Goal: Task Accomplishment & Management: Use online tool/utility

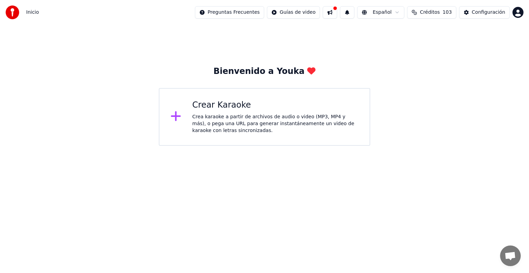
click at [207, 120] on div "Crea karaoke a partir de archivos de audio o video (MP3, MP4 y más), o pega una…" at bounding box center [275, 124] width 166 height 21
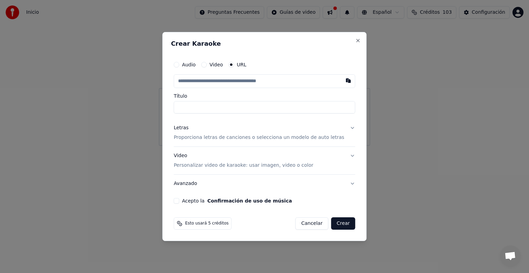
click at [200, 83] on input "text" at bounding box center [263, 81] width 181 height 14
click at [222, 65] on label "Video" at bounding box center [215, 64] width 13 height 5
click at [206, 65] on button "Video" at bounding box center [204, 65] width 6 height 6
click at [211, 81] on div "Seleccionar archivo" at bounding box center [203, 81] width 58 height 12
type input "**********"
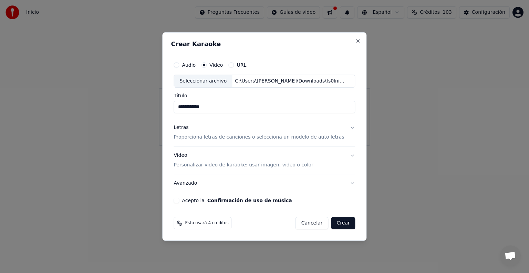
click at [345, 128] on button "Letras Proporciona letras de canciones o selecciona un modelo de auto letras" at bounding box center [263, 133] width 181 height 28
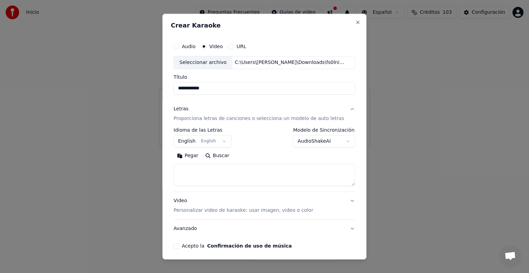
click at [225, 140] on button "English English" at bounding box center [202, 141] width 58 height 12
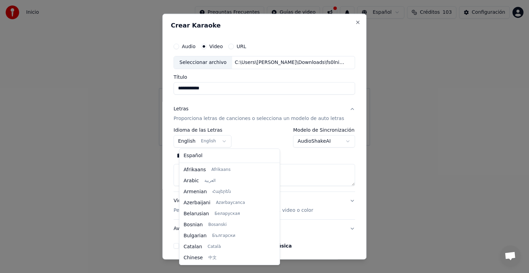
select select "**"
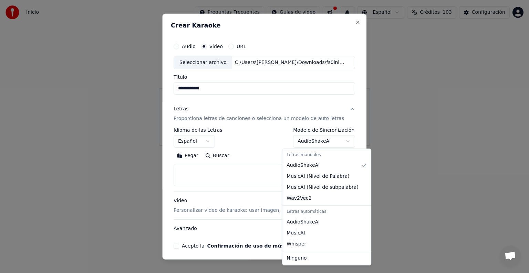
click at [336, 141] on button "AudioShakeAI" at bounding box center [324, 141] width 62 height 12
select select "**********"
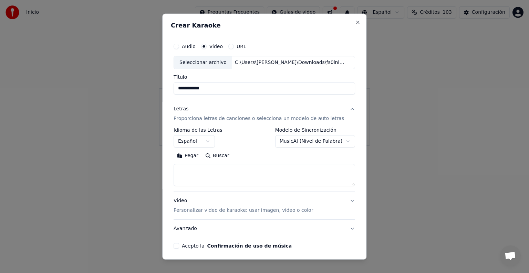
click at [225, 155] on button "Buscar" at bounding box center [217, 155] width 31 height 11
click at [220, 155] on button "Buscar" at bounding box center [217, 155] width 31 height 11
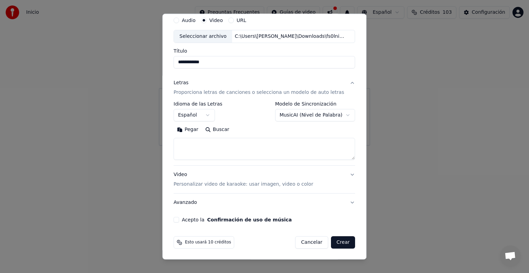
click at [194, 145] on textarea at bounding box center [263, 149] width 181 height 22
click at [194, 128] on button "Pegar" at bounding box center [187, 129] width 28 height 11
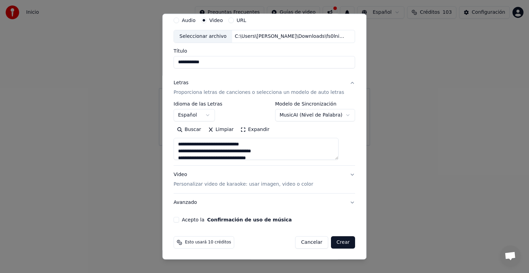
click at [208, 150] on textarea at bounding box center [255, 149] width 165 height 22
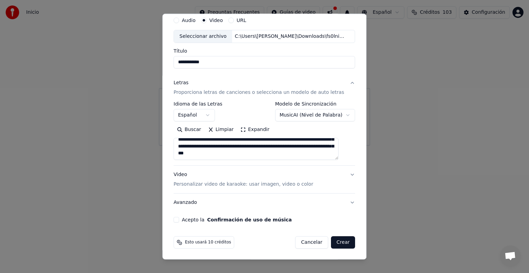
click at [179, 220] on button "Acepto la Confirmación de uso de música" at bounding box center [176, 220] width 6 height 6
click at [333, 243] on button "Crear" at bounding box center [343, 242] width 24 height 12
type textarea "**********"
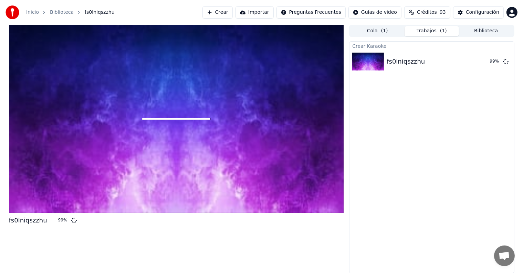
click at [245, 187] on div at bounding box center [176, 119] width 335 height 188
click at [363, 64] on img at bounding box center [368, 62] width 32 height 18
click at [365, 64] on img at bounding box center [368, 62] width 32 height 18
click at [25, 221] on div "fs0lniqszzhu" at bounding box center [28, 221] width 38 height 10
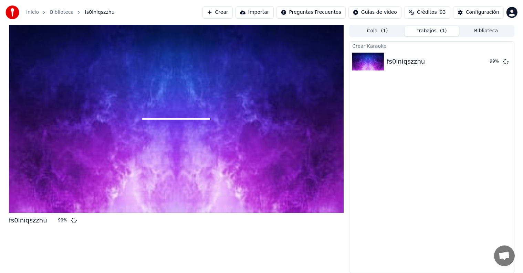
click at [158, 150] on div at bounding box center [176, 119] width 335 height 188
click at [373, 62] on img at bounding box center [368, 62] width 32 height 18
drag, startPoint x: 190, startPoint y: 96, endPoint x: 185, endPoint y: 95, distance: 5.3
click at [190, 96] on div at bounding box center [176, 119] width 335 height 188
click at [30, 52] on div at bounding box center [176, 119] width 335 height 188
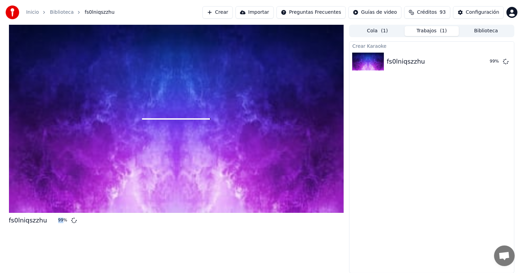
click at [31, 52] on div at bounding box center [176, 119] width 335 height 188
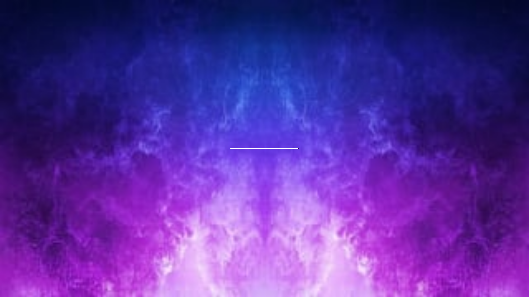
click at [299, 87] on div at bounding box center [264, 148] width 529 height 297
click at [300, 86] on div at bounding box center [264, 148] width 529 height 297
click at [200, 123] on div at bounding box center [264, 148] width 529 height 297
click at [201, 123] on div at bounding box center [264, 148] width 529 height 297
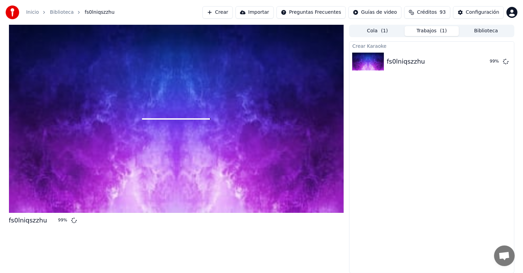
click at [515, 269] on div "fs0lniqszzhu 99 % Cola ( 1 ) Trabajos ( 1 ) Biblioteca Crear Karaoke fs0lniqszz…" at bounding box center [261, 149] width 516 height 249
click at [182, 80] on div at bounding box center [176, 119] width 335 height 188
click at [138, 229] on div "fs0lniqszzhu 99 %" at bounding box center [176, 149] width 335 height 249
click at [71, 222] on icon at bounding box center [74, 220] width 7 height 7
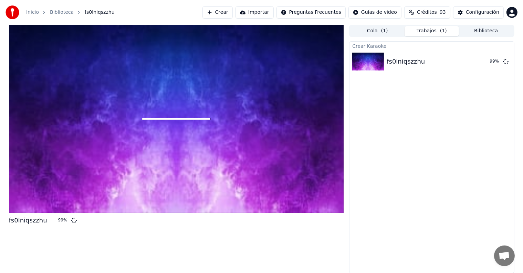
click at [71, 222] on icon at bounding box center [74, 220] width 6 height 6
click at [257, 137] on div at bounding box center [176, 119] width 335 height 188
click at [213, 162] on div at bounding box center [176, 119] width 335 height 188
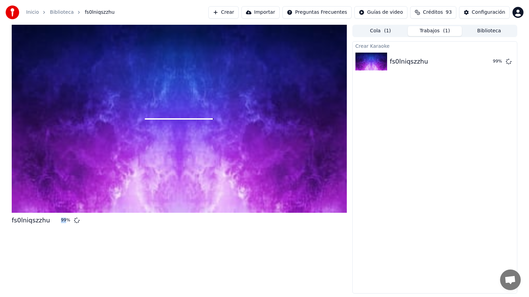
copy div "99"
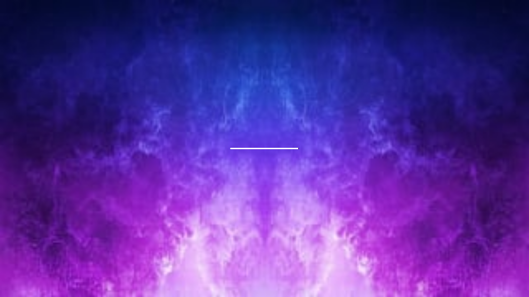
click at [213, 170] on div at bounding box center [264, 148] width 529 height 297
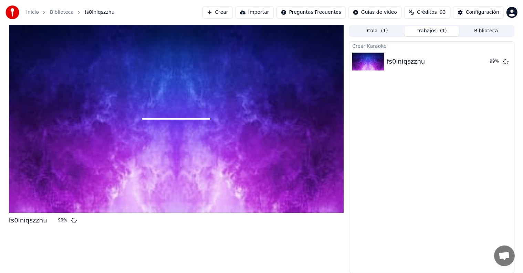
click at [506, 256] on span "Chat abierto" at bounding box center [503, 257] width 11 height 10
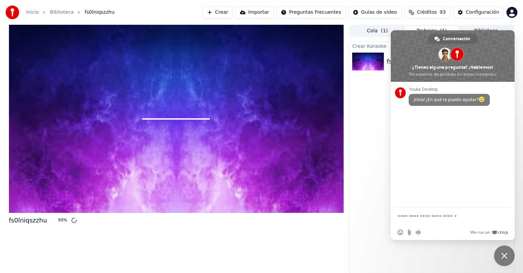
click at [411, 219] on textarea "Escribe aquí tu mensaje..." at bounding box center [444, 217] width 95 height 6
type textarea "**********"
click at [500, 216] on span "Enviar" at bounding box center [502, 216] width 5 height 5
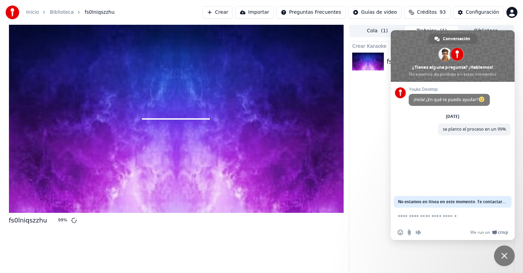
click at [420, 216] on textarea "Escribe aquí tu mensaje..." at bounding box center [444, 217] width 95 height 6
type textarea "*"
type textarea "**********"
click at [502, 215] on span "Enviar" at bounding box center [502, 216] width 5 height 5
click at [366, 113] on div "Crear Karaoke fs0lniqszzhu 99 %" at bounding box center [431, 157] width 165 height 232
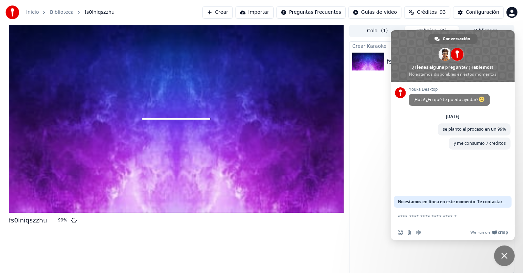
click at [501, 255] on span "Cerrar el chat" at bounding box center [504, 256] width 6 height 6
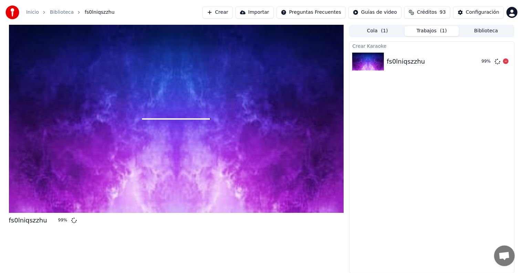
click at [376, 60] on img at bounding box center [368, 62] width 32 height 18
click at [477, 11] on div "Configuración" at bounding box center [482, 12] width 33 height 7
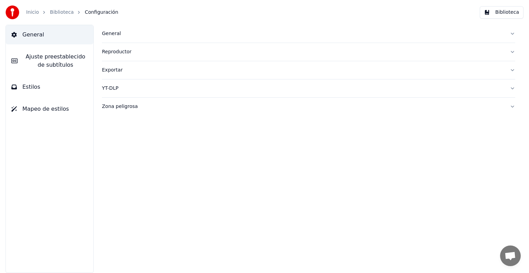
click at [117, 52] on div "Reproductor" at bounding box center [303, 52] width 402 height 7
click at [115, 35] on div "General" at bounding box center [303, 33] width 402 height 7
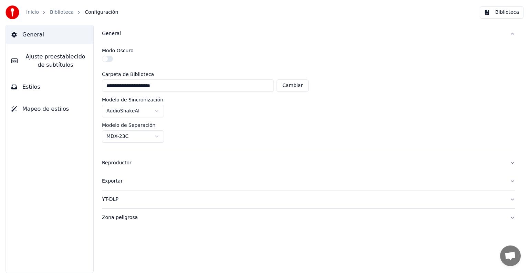
click at [157, 137] on html "**********" at bounding box center [264, 136] width 529 height 273
click at [116, 181] on div "Exportar" at bounding box center [303, 181] width 402 height 7
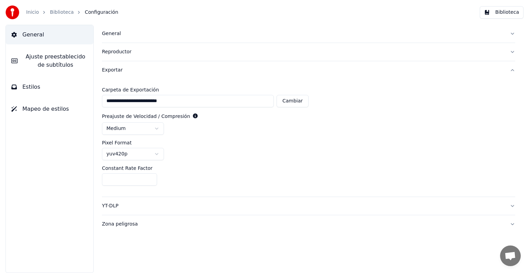
click at [129, 155] on html "**********" at bounding box center [264, 136] width 529 height 273
click at [502, 12] on button "Biblioteca" at bounding box center [501, 12] width 44 height 12
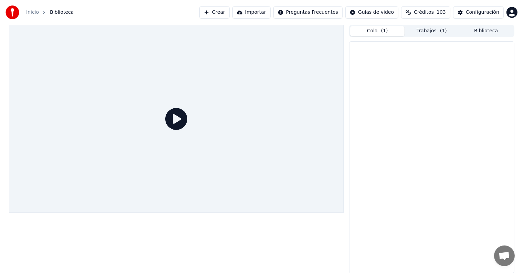
click at [379, 31] on button "Cola ( 1 )" at bounding box center [377, 31] width 54 height 10
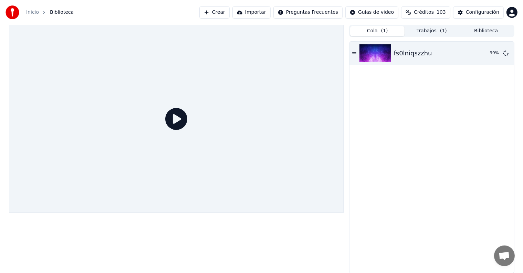
click at [438, 31] on button "Trabajos ( 1 )" at bounding box center [431, 31] width 54 height 10
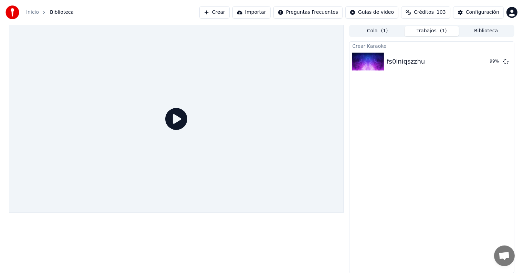
click at [483, 31] on button "Biblioteca" at bounding box center [486, 31] width 54 height 10
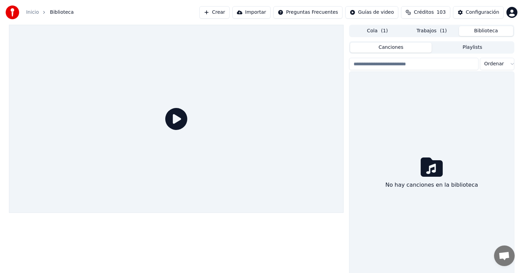
click at [179, 120] on icon at bounding box center [176, 119] width 22 height 22
click at [177, 115] on icon at bounding box center [176, 119] width 22 height 22
click at [384, 30] on span "( 1 )" at bounding box center [384, 31] width 7 height 7
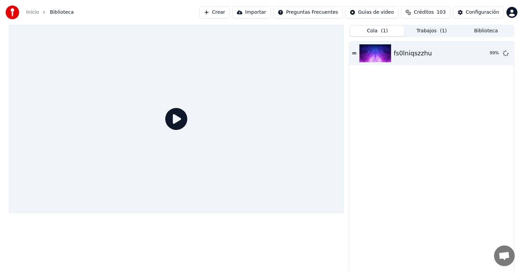
click at [176, 120] on icon at bounding box center [176, 119] width 22 height 22
click at [176, 118] on icon at bounding box center [176, 119] width 22 height 22
click at [355, 52] on icon at bounding box center [354, 53] width 4 height 5
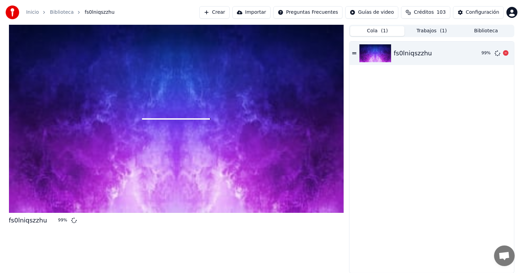
click at [355, 52] on icon at bounding box center [354, 53] width 4 height 5
click at [161, 132] on div at bounding box center [176, 119] width 335 height 188
click at [161, 131] on div at bounding box center [176, 119] width 335 height 188
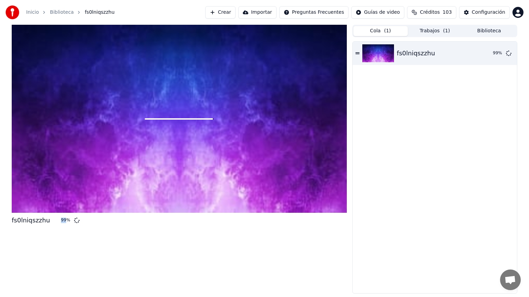
copy div "99"
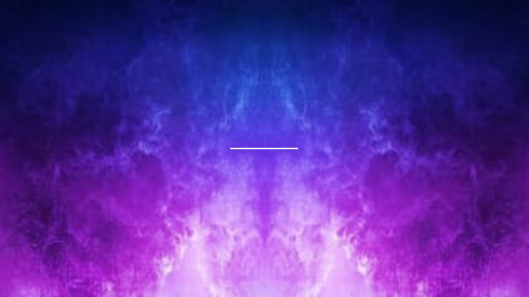
click at [281, 92] on div at bounding box center [264, 148] width 529 height 297
click at [283, 92] on div at bounding box center [264, 148] width 529 height 297
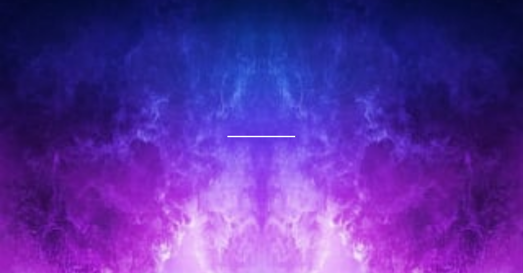
click at [92, 14] on span "fs0lniqszzhu" at bounding box center [100, 12] width 30 height 7
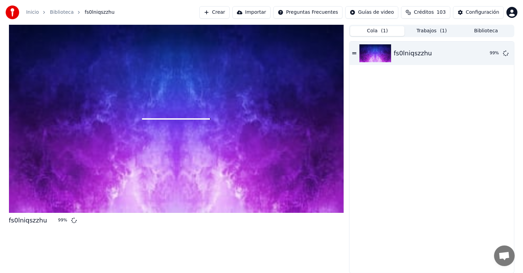
click at [263, 12] on button "Importar" at bounding box center [251, 12] width 38 height 12
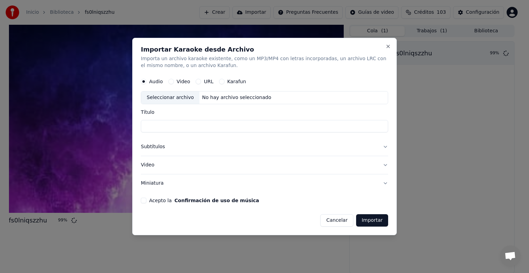
click at [341, 222] on button "Cancelar" at bounding box center [336, 220] width 33 height 12
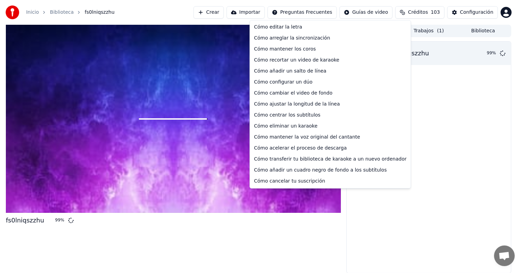
click at [318, 12] on html "Inicio Biblioteca fs0lniqszzhu Crear Importar Preguntas Frecuentes Guías de vid…" at bounding box center [261, 136] width 523 height 273
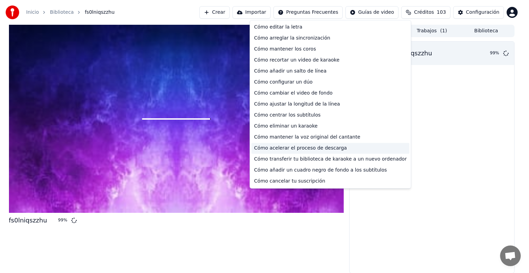
click at [307, 148] on div "Cómo acelerar el proceso de descarga" at bounding box center [330, 148] width 158 height 11
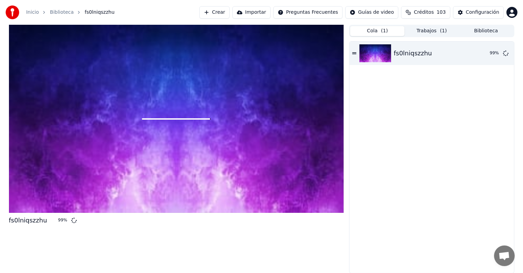
click at [201, 135] on div at bounding box center [176, 119] width 335 height 188
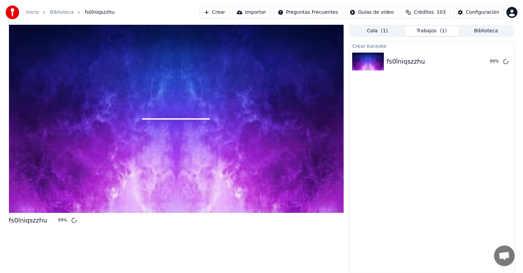
click at [434, 29] on button "Trabajos ( 1 )" at bounding box center [431, 31] width 54 height 10
click at [386, 33] on button "Cola ( 1 )" at bounding box center [377, 31] width 54 height 10
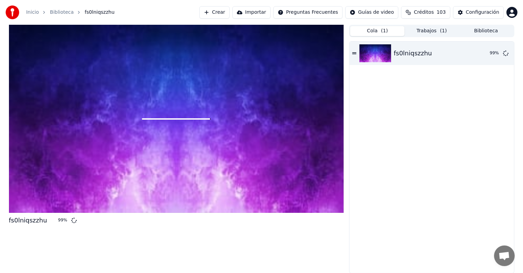
click at [424, 30] on button "Trabajos ( 1 )" at bounding box center [431, 31] width 54 height 10
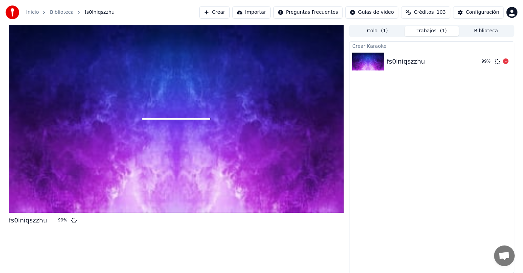
click at [404, 61] on div "fs0lniqszzhu" at bounding box center [405, 62] width 38 height 10
click at [377, 62] on img at bounding box center [368, 62] width 32 height 18
click at [372, 47] on div "Crear Karaoke" at bounding box center [431, 46] width 164 height 8
